Goal: Information Seeking & Learning: Learn about a topic

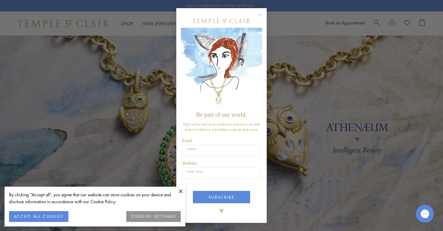
click at [259, 13] on circle "Close dialog" at bounding box center [259, 14] width 7 height 7
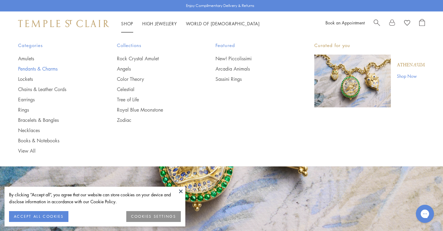
click at [50, 69] on link "Pendants & Charms" at bounding box center [55, 68] width 75 height 7
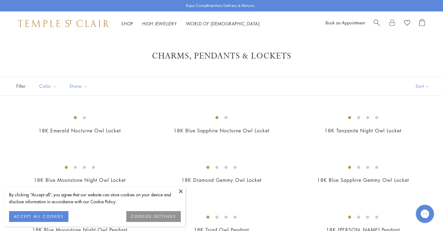
click at [180, 191] on button at bounding box center [180, 190] width 9 height 9
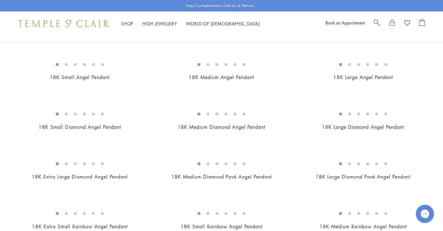
scroll to position [253, 0]
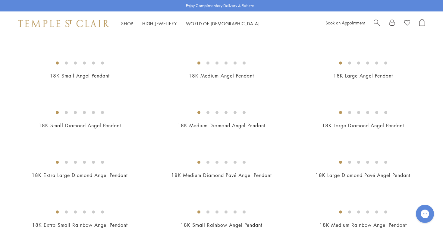
click at [0, 0] on img at bounding box center [0, 0] width 0 height 0
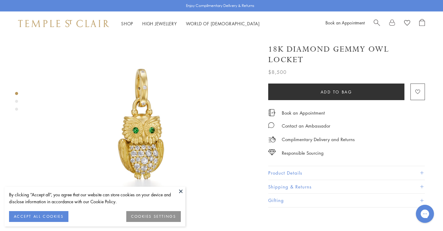
scroll to position [39, 0]
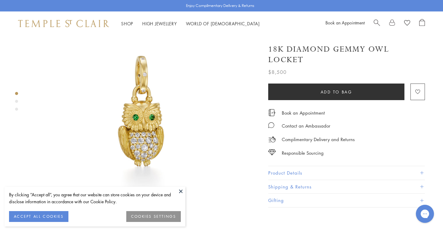
click at [180, 189] on button at bounding box center [180, 190] width 9 height 9
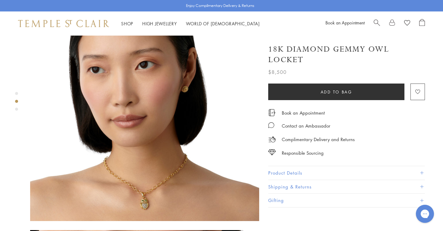
scroll to position [281, 0]
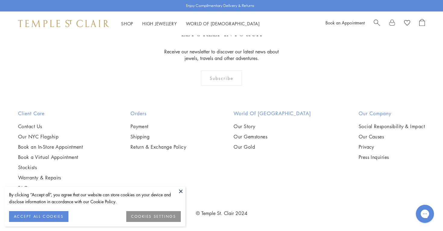
scroll to position [3749, 0]
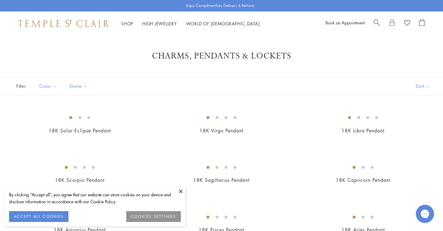
click at [181, 191] on button at bounding box center [180, 190] width 9 height 9
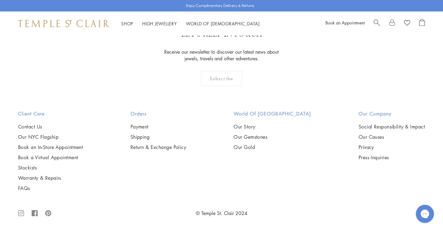
scroll to position [3240, 0]
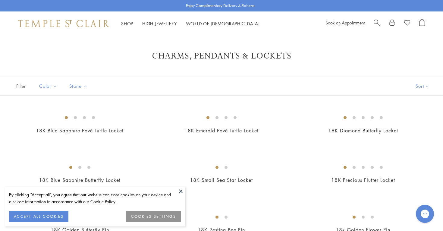
click at [178, 191] on button at bounding box center [180, 190] width 9 height 9
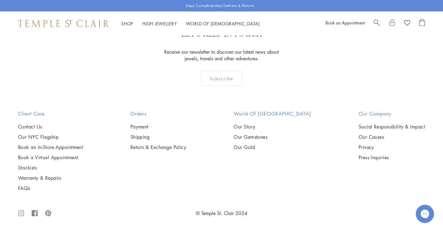
scroll to position [515, 0]
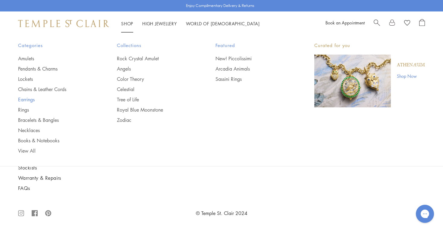
click at [28, 98] on link "Earrings" at bounding box center [55, 99] width 75 height 7
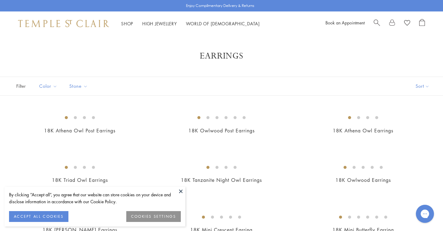
click at [181, 189] on button at bounding box center [180, 190] width 9 height 9
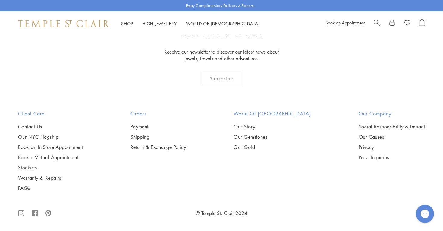
scroll to position [2253, 0]
